Goal: Task Accomplishment & Management: Manage account settings

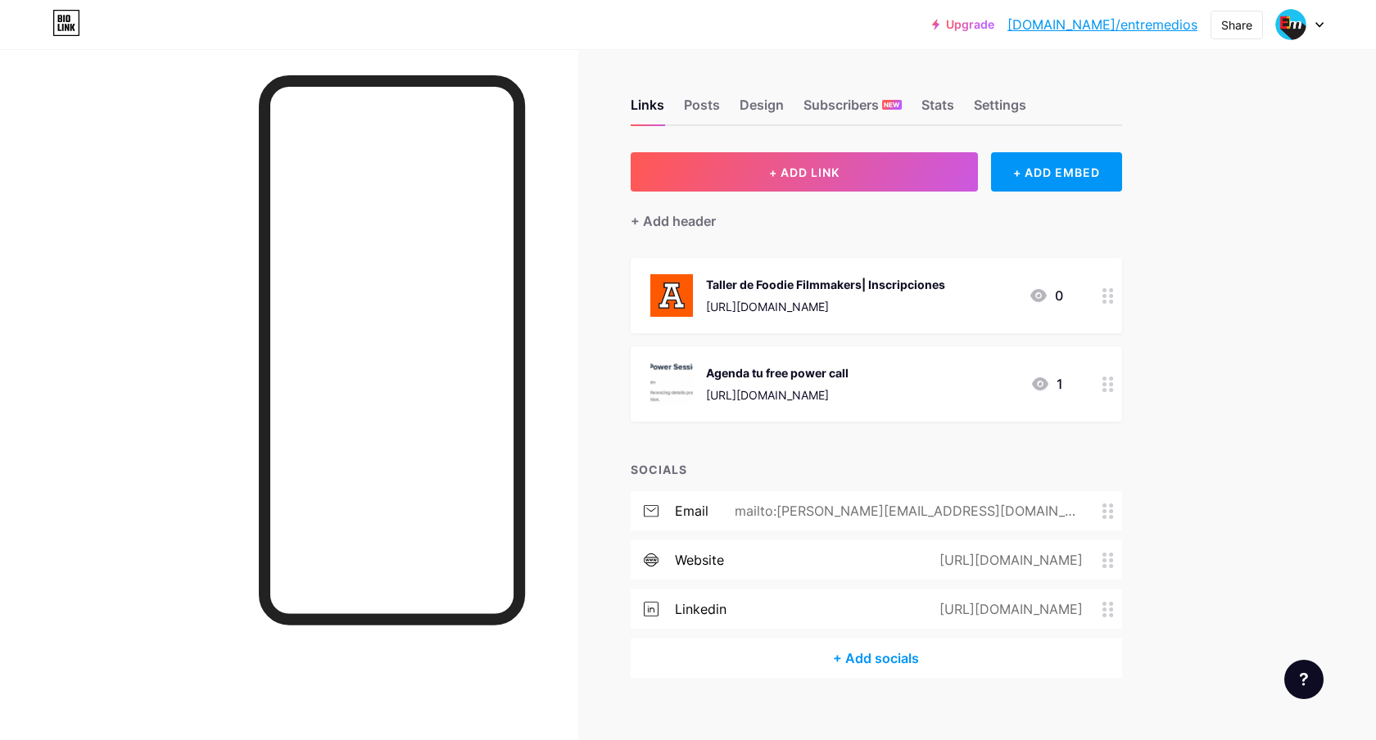
click at [1325, 33] on div "Upgrade [DOMAIN_NAME]/entrem... [DOMAIN_NAME]/entremedios Share Switch accounts…" at bounding box center [688, 24] width 1376 height 29
click at [1322, 24] on icon at bounding box center [1319, 25] width 8 height 6
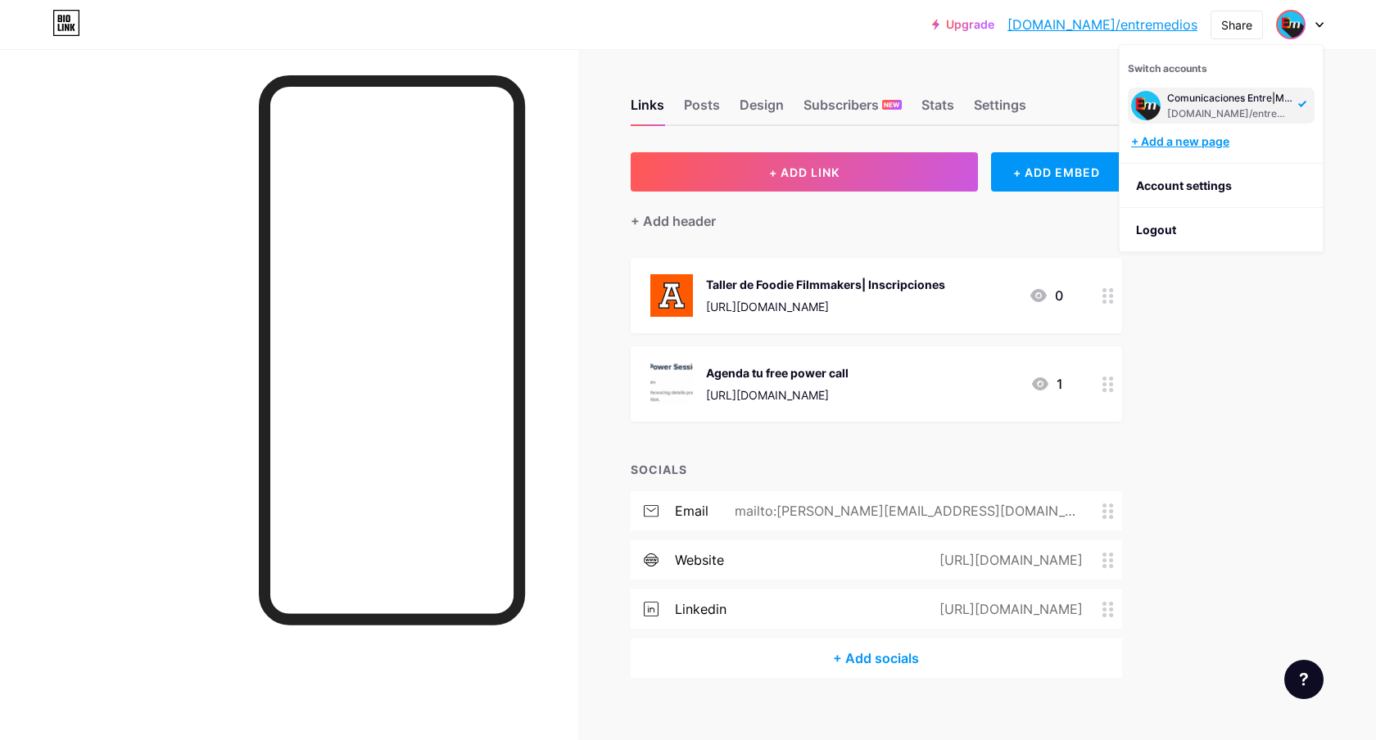
click at [1173, 145] on div "+ Add a new page" at bounding box center [1222, 141] width 183 height 16
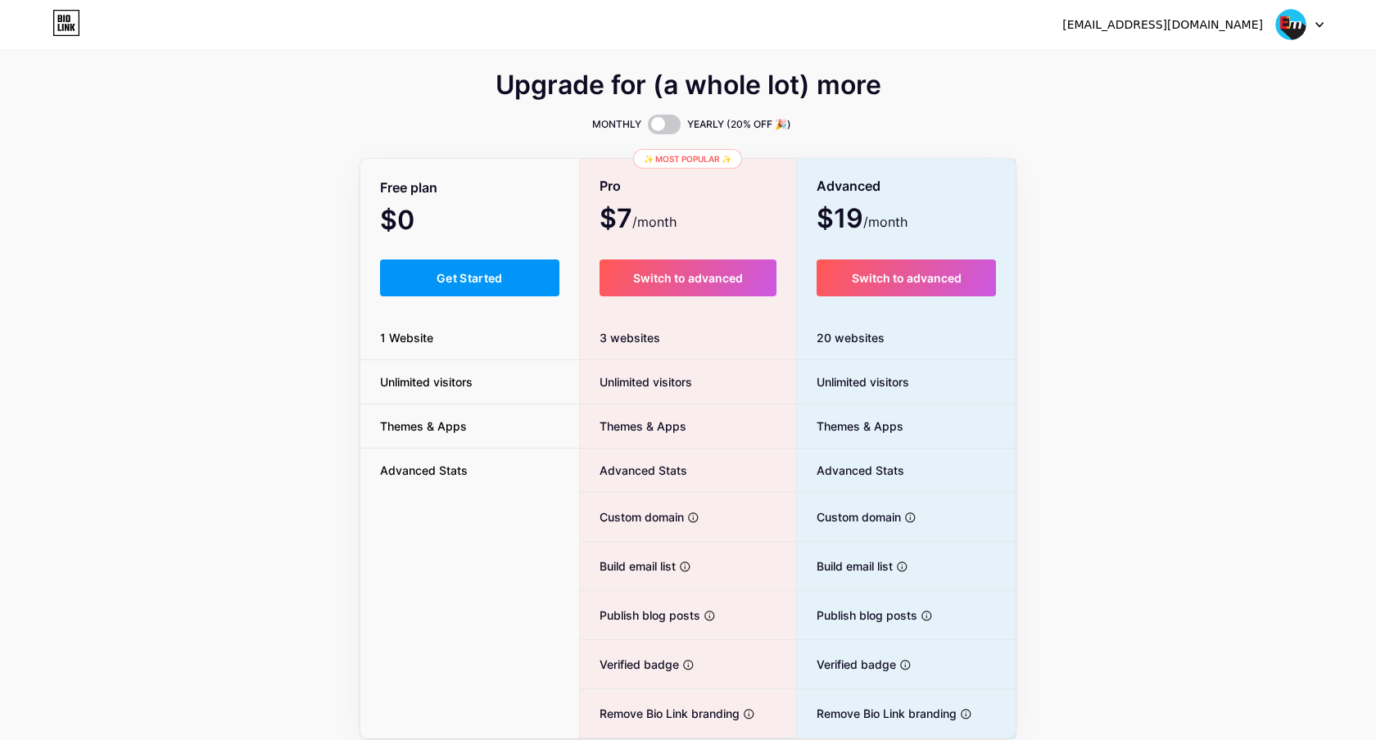
click at [1332, 20] on div "[EMAIL_ADDRESS][DOMAIN_NAME] Dashboard Logout" at bounding box center [688, 24] width 1376 height 29
click at [1313, 21] on div at bounding box center [1299, 24] width 47 height 29
click at [1182, 115] on li "Logout" at bounding box center [1220, 111] width 203 height 44
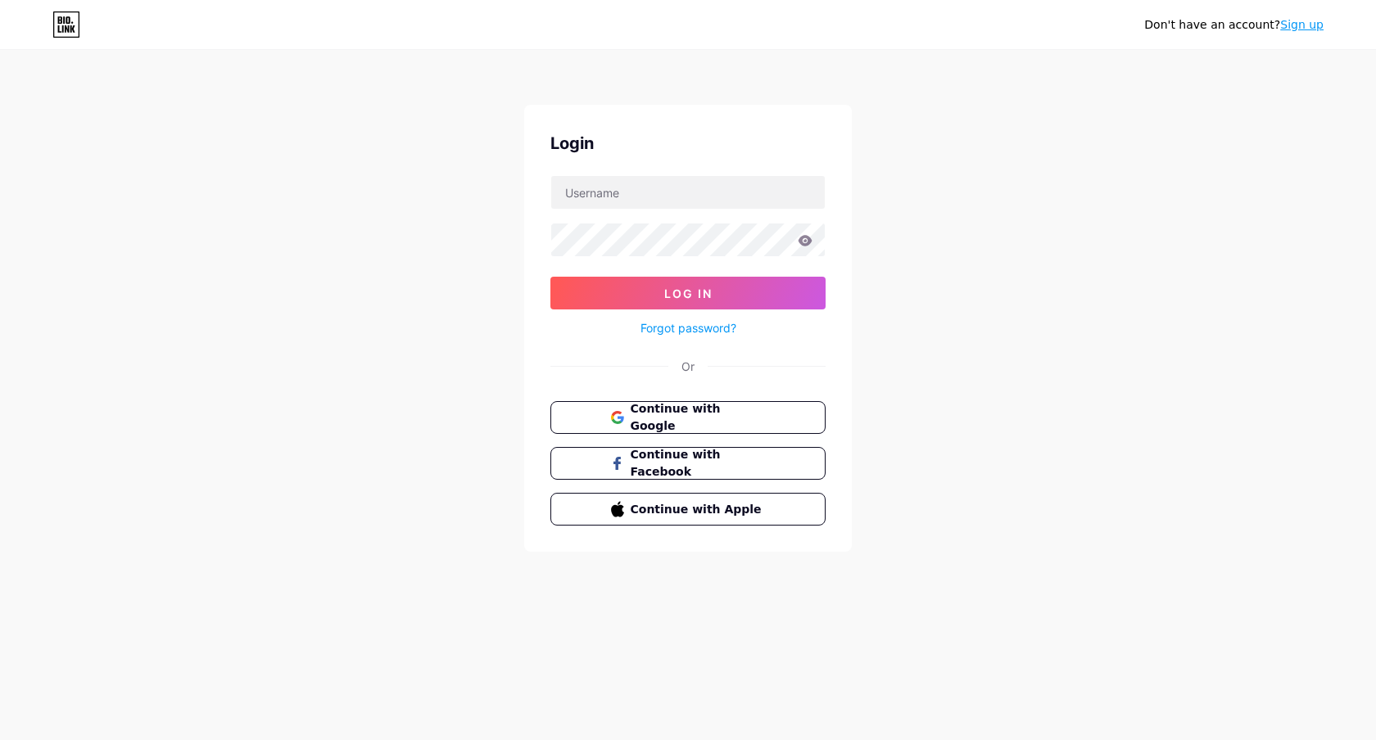
click at [650, 210] on form "Log In Forgot password?" at bounding box center [687, 256] width 275 height 163
click at [647, 199] on input "text" at bounding box center [687, 192] width 273 height 33
type input "[EMAIL_ADDRESS][DOMAIN_NAME]"
click at [712, 281] on button "Log In" at bounding box center [687, 293] width 275 height 33
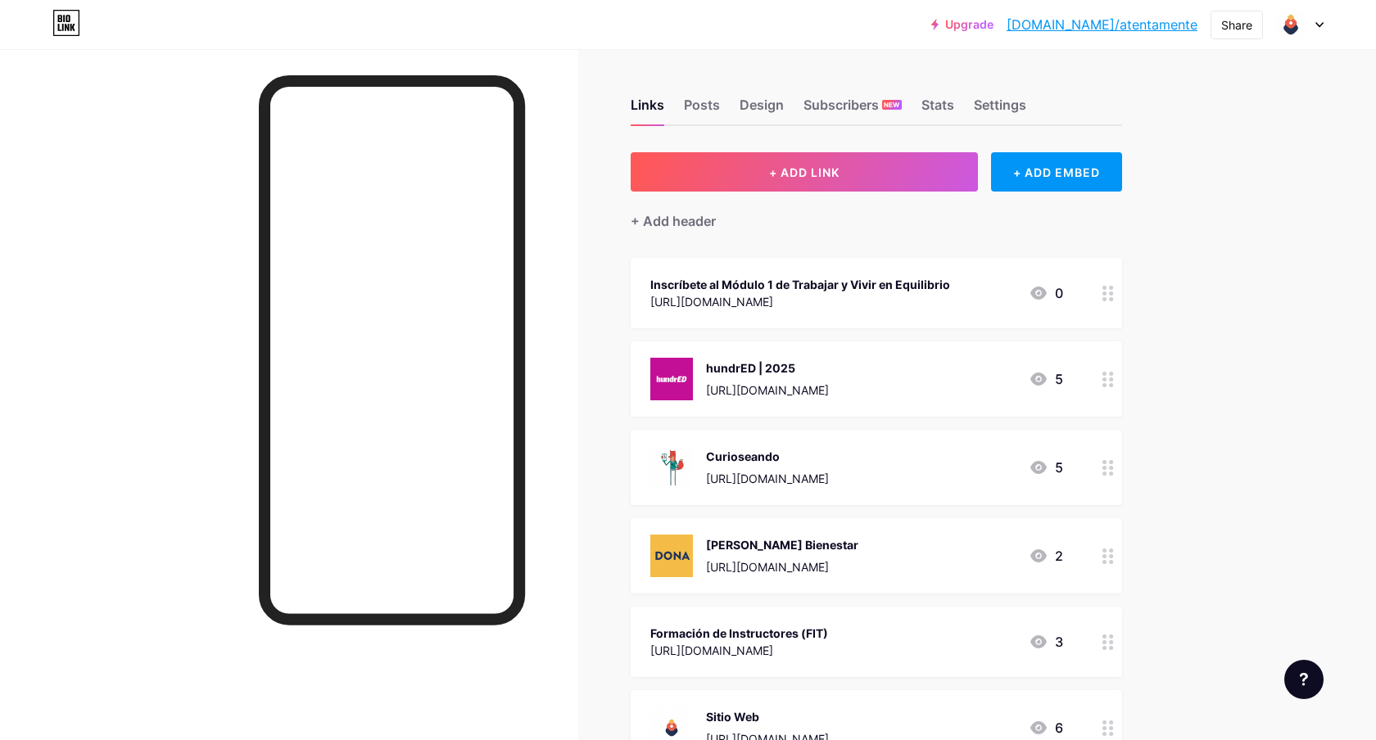
click at [1037, 287] on icon at bounding box center [1038, 293] width 16 height 13
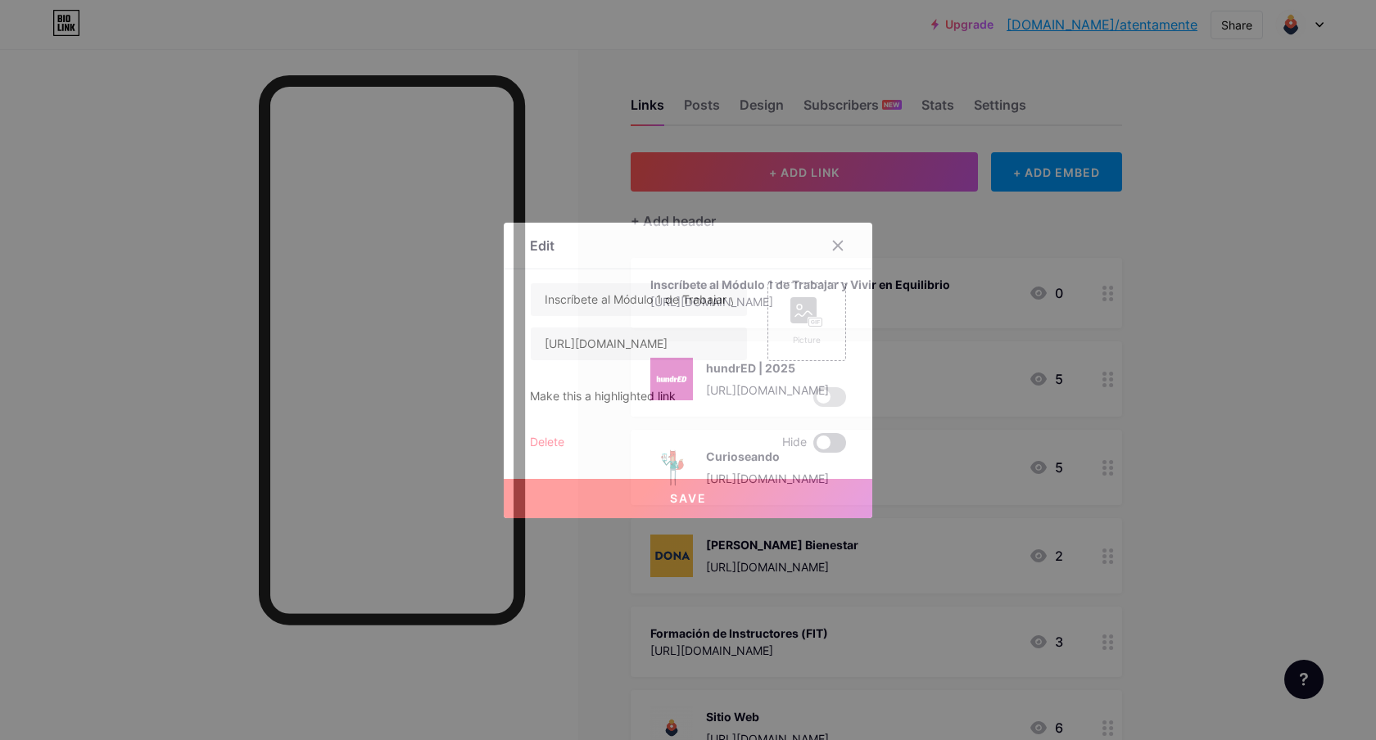
click at [825, 436] on span at bounding box center [829, 443] width 33 height 20
click at [813, 447] on input "checkbox" at bounding box center [813, 447] width 0 height 0
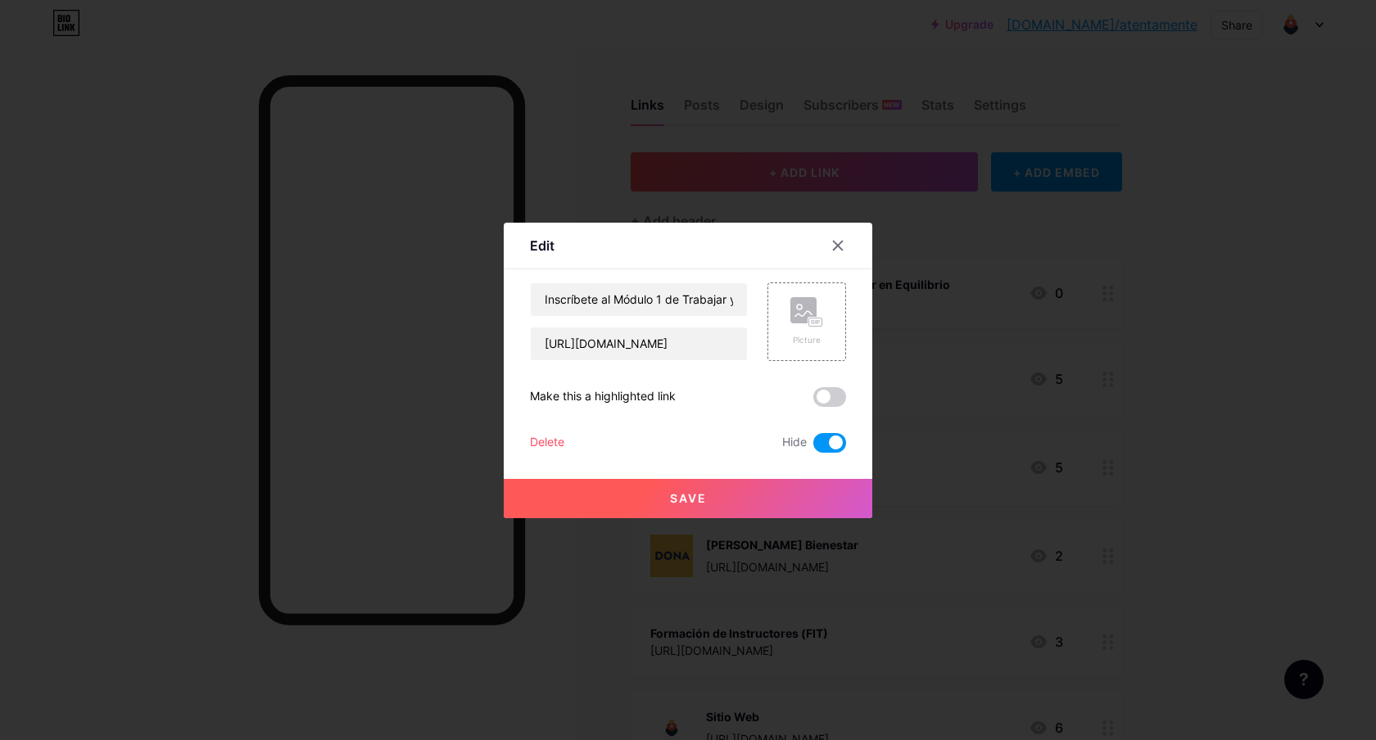
click at [755, 495] on button "Save" at bounding box center [688, 498] width 368 height 39
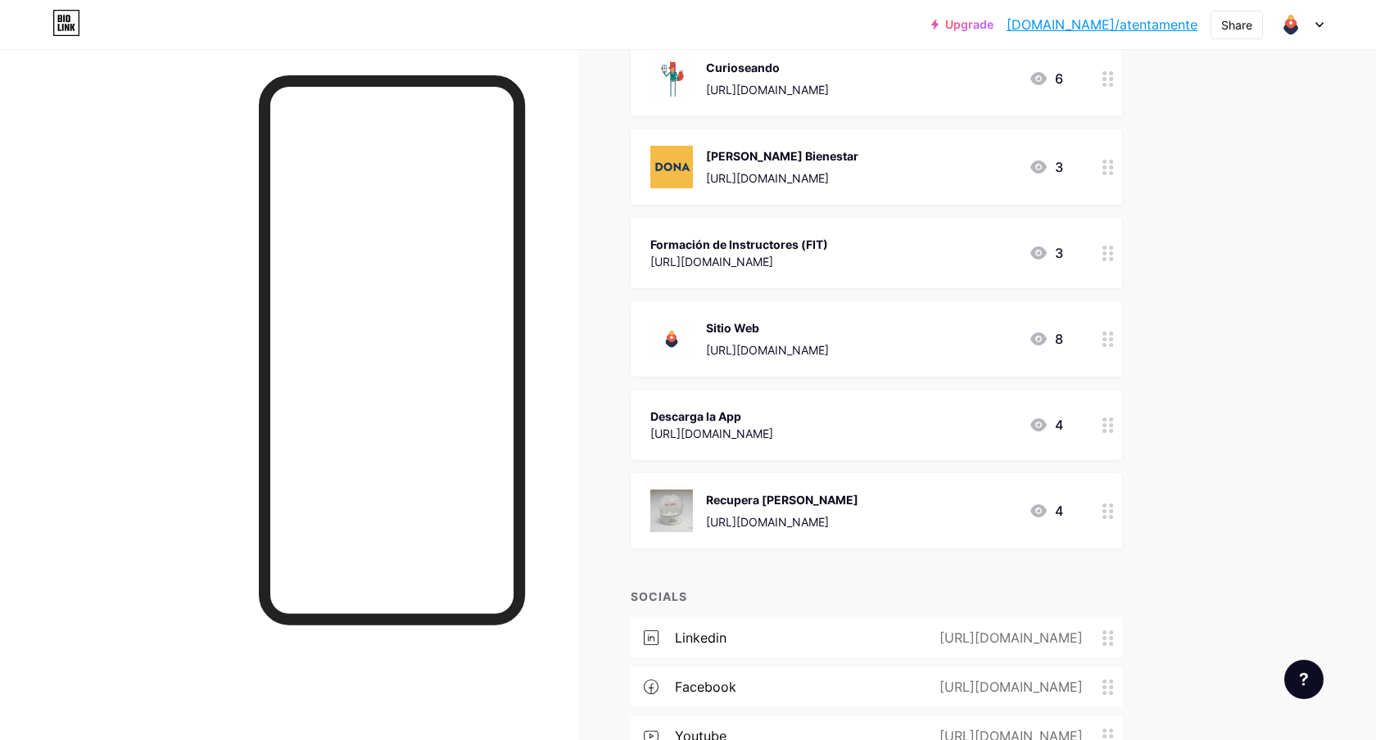
scroll to position [395, 0]
